Goal: Information Seeking & Learning: Find specific fact

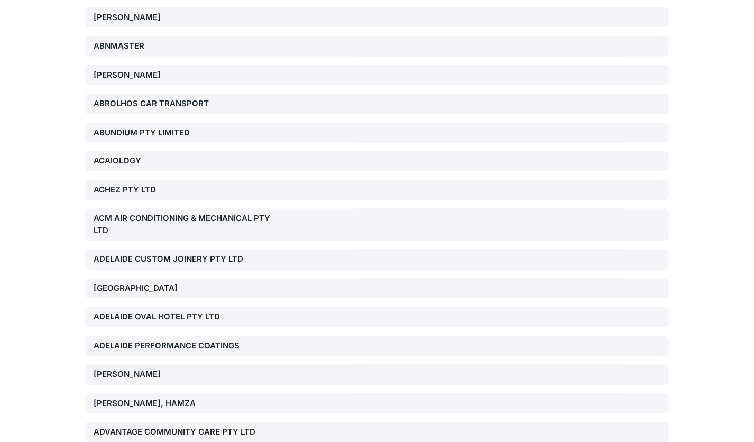
scroll to position [16010, 0]
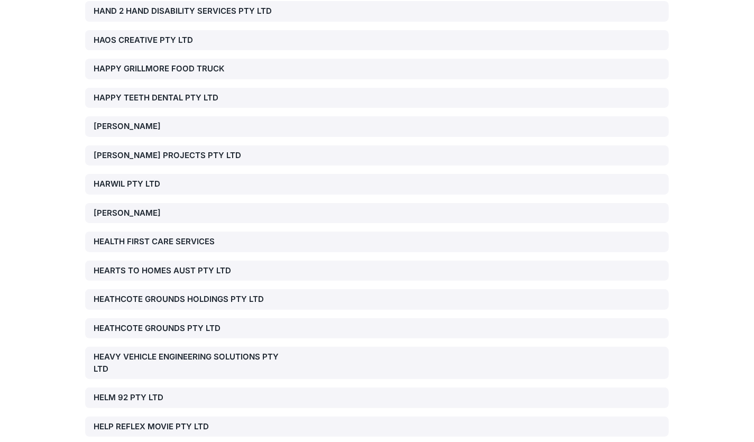
click at [408, 318] on div "HEATHCOTE GROUNDS PTY LTD" at bounding box center [377, 328] width 584 height 21
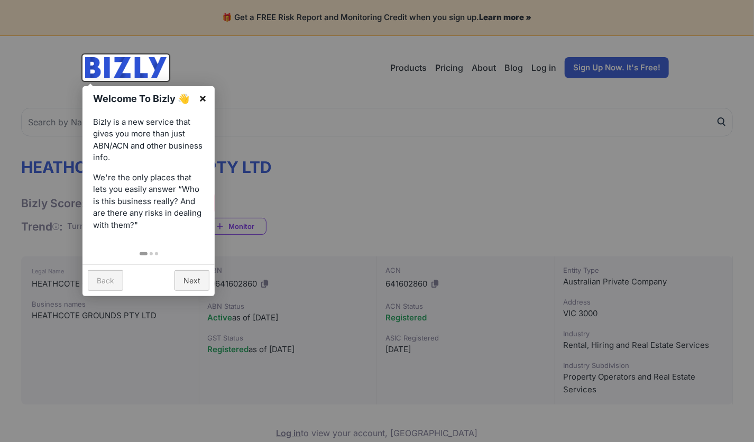
click at [204, 94] on link "×" at bounding box center [203, 98] width 24 height 24
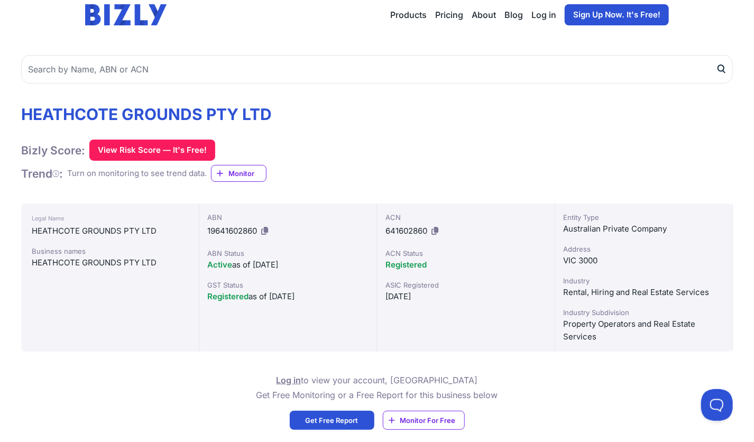
click at [52, 319] on div "Legal Name HEATHCOTE GROUNDS PTY LTD Business names HEATHCOTE GROUNDS PTY LTD" at bounding box center [110, 278] width 178 height 148
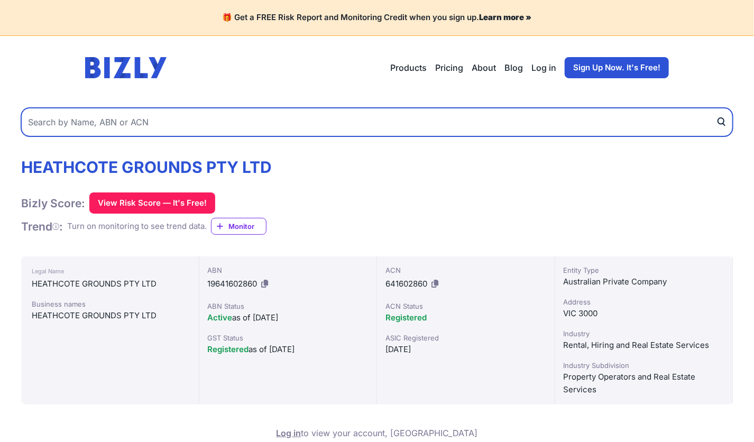
click at [373, 124] on input "text" at bounding box center [377, 122] width 712 height 29
paste input "[PERSON_NAME] People Solutions Pty Ltd"
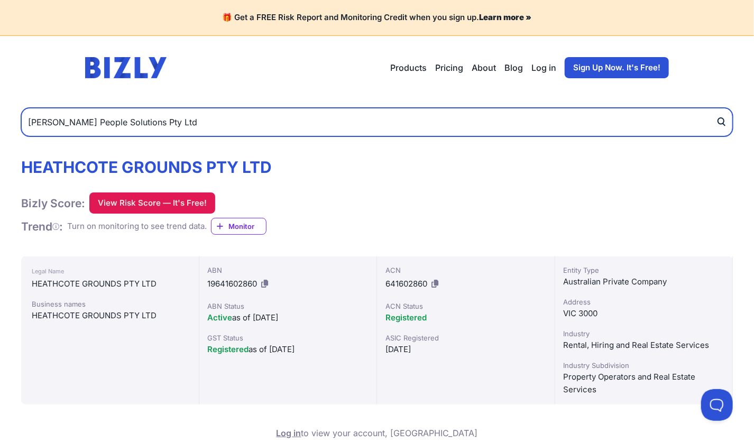
type input "[PERSON_NAME] People Solutions Pty Ltd"
click at [716, 108] on button "submit" at bounding box center [724, 122] width 17 height 29
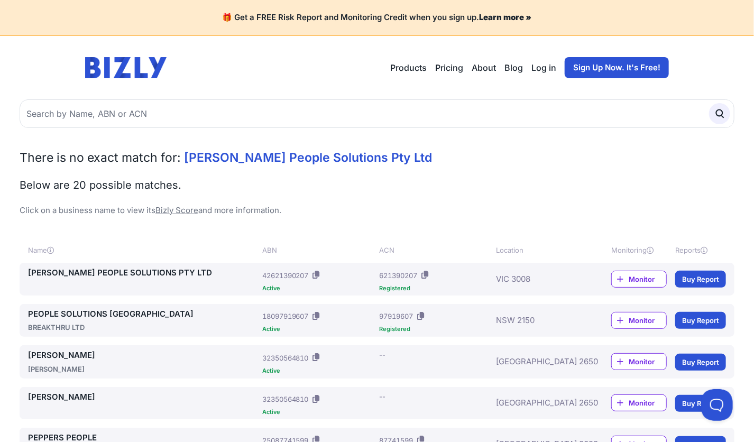
click at [177, 273] on link "[PERSON_NAME] PEOPLE SOLUTIONS PTY LTD" at bounding box center [143, 273] width 230 height 12
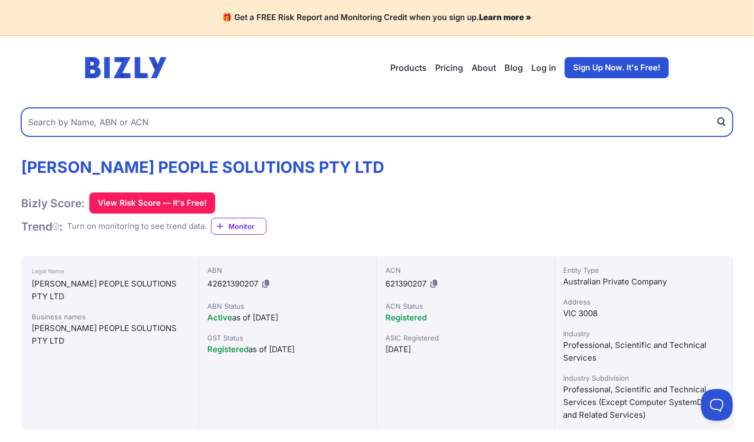
click at [295, 118] on input "text" at bounding box center [377, 122] width 712 height 29
paste input "SCOUT ECOLOGY PTY LTD"
type input "SCOUT ECOLOGY PTY LTD"
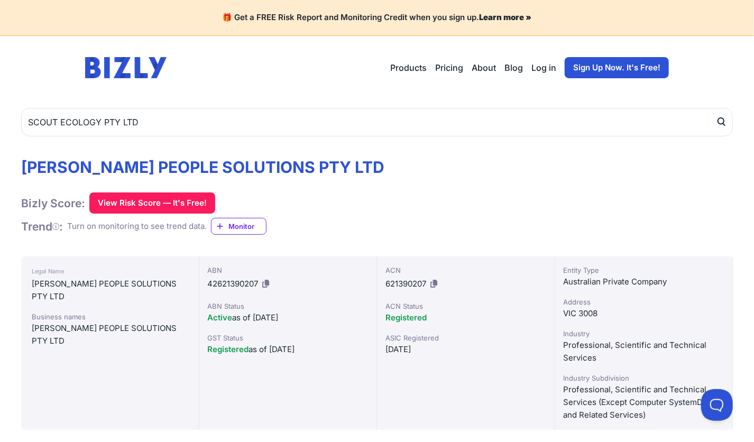
click at [723, 126] on icon "submit" at bounding box center [721, 121] width 11 height 11
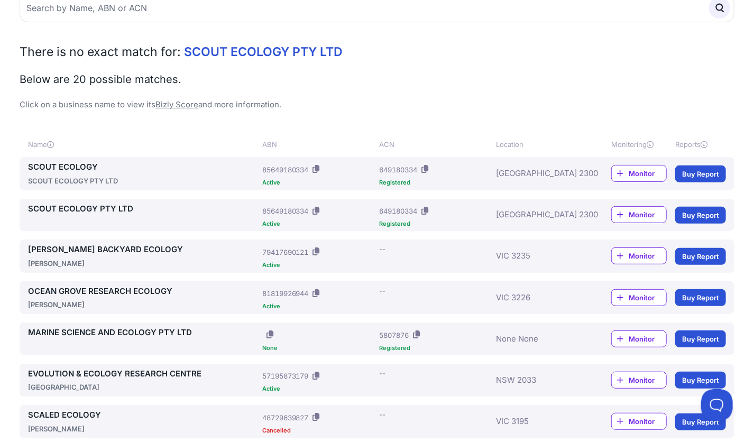
click at [81, 169] on link "SCOUT ECOLOGY" at bounding box center [143, 167] width 230 height 12
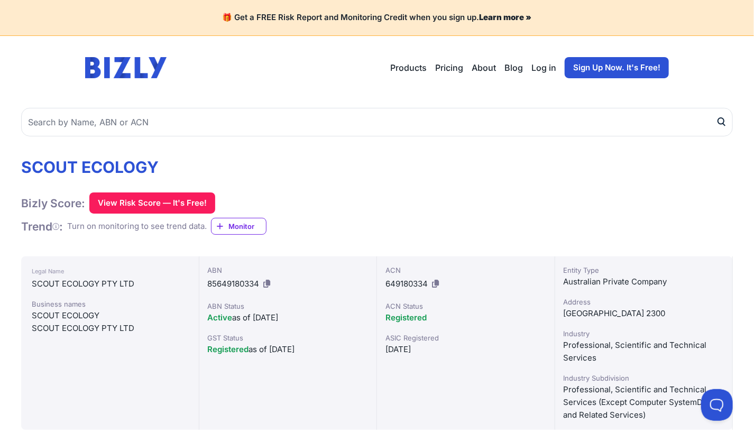
scroll to position [53, 0]
